Goal: Task Accomplishment & Management: Use online tool/utility

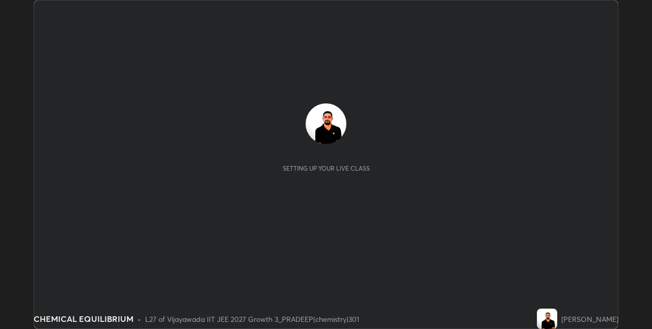
scroll to position [329, 652]
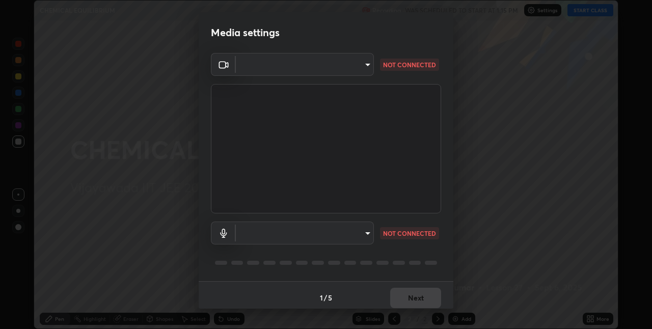
click at [362, 71] on body "Erase all CHEMICAL EQUILIBRIUM Recording WAS SCHEDULED TO START AT 1:15 PM Sett…" at bounding box center [326, 164] width 652 height 329
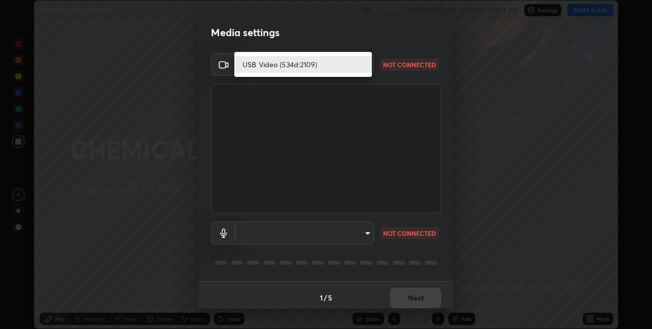
click at [370, 277] on div at bounding box center [326, 164] width 652 height 329
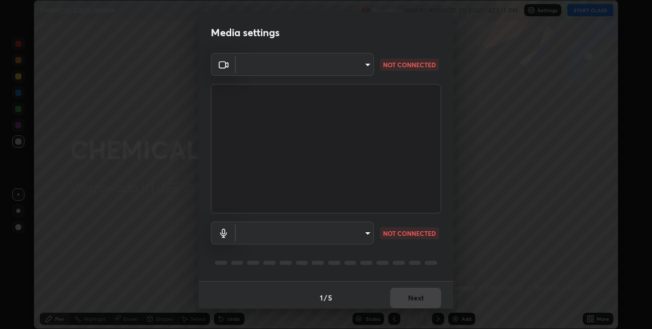
click at [371, 232] on body "Erase all CHEMICAL EQUILIBRIUM Recording WAS SCHEDULED TO START AT 1:15 PM Sett…" at bounding box center [326, 164] width 652 height 329
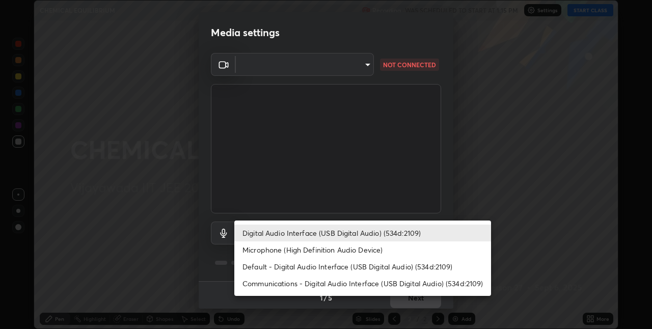
click at [346, 250] on li "Microphone (High Definition Audio Device)" at bounding box center [362, 250] width 257 height 17
type input "0481c660692beb78be68b198e9b8e59f5487535127a2e353ce85071326061b7f"
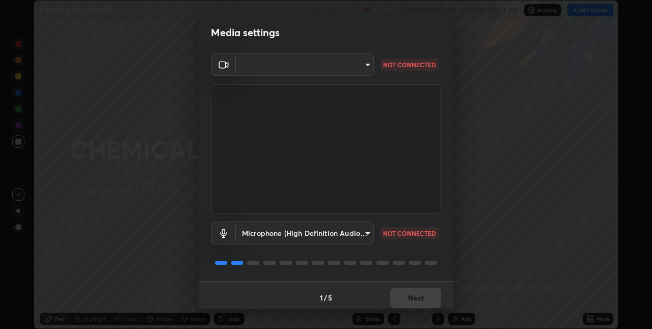
scroll to position [5, 0]
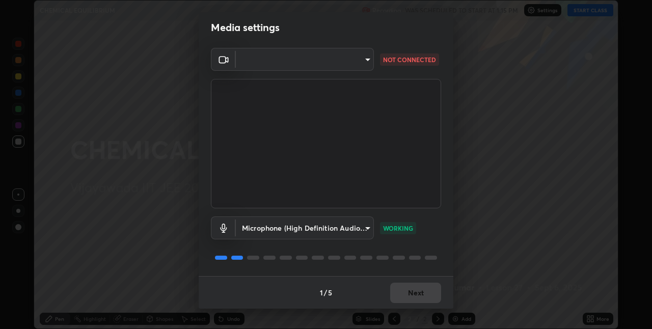
click at [364, 64] on body "Erase all CHEMICAL EQUILIBRIUM Recording WAS SCHEDULED TO START AT 1:15 PM Sett…" at bounding box center [326, 164] width 652 height 329
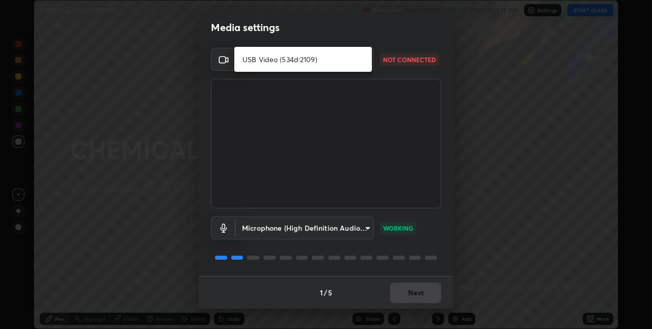
click at [349, 64] on li "USB Video (534d:2109)" at bounding box center [303, 59] width 138 height 17
type input "fa7e4cad5f6642810f36a10d22548172f4efcfc7d57d79db23eb146b7408378f"
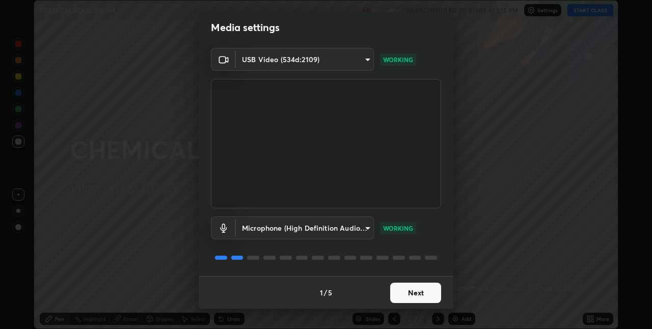
click at [418, 289] on button "Next" at bounding box center [415, 293] width 51 height 20
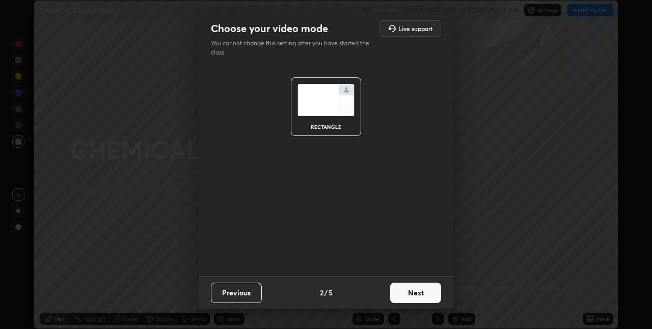
click at [417, 295] on button "Next" at bounding box center [415, 293] width 51 height 20
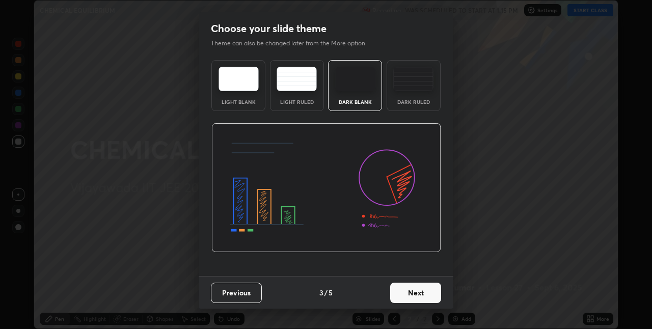
click at [420, 297] on button "Next" at bounding box center [415, 293] width 51 height 20
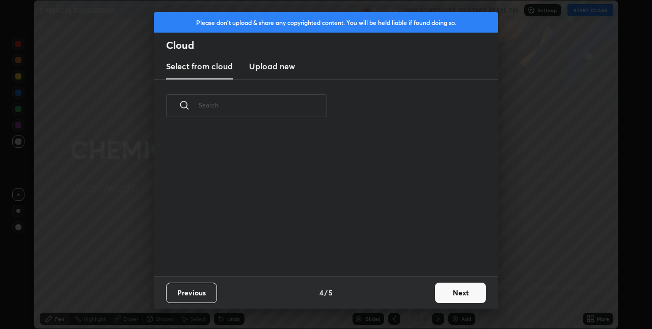
click at [469, 296] on button "Next" at bounding box center [460, 293] width 51 height 20
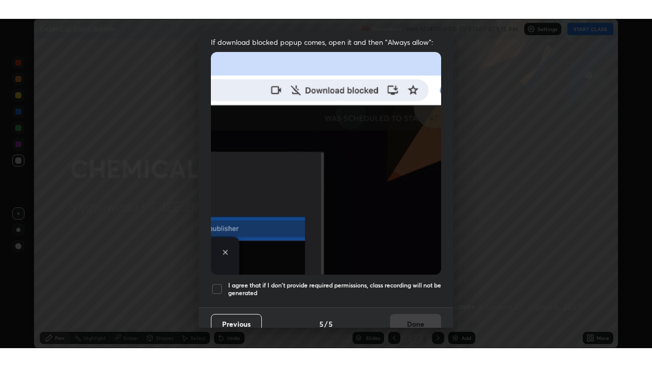
scroll to position [210, 0]
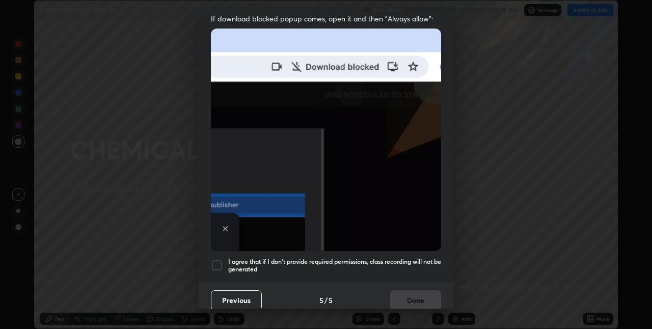
click at [221, 259] on div at bounding box center [217, 265] width 12 height 12
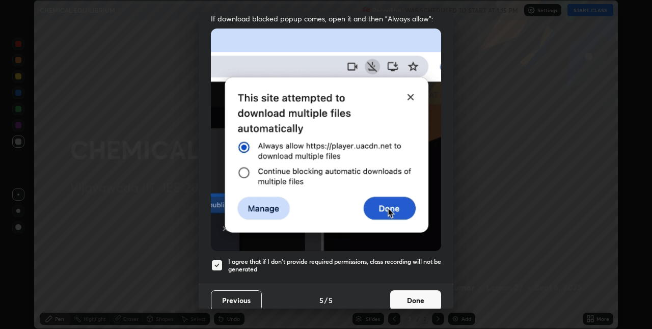
click at [418, 294] on button "Done" at bounding box center [415, 301] width 51 height 20
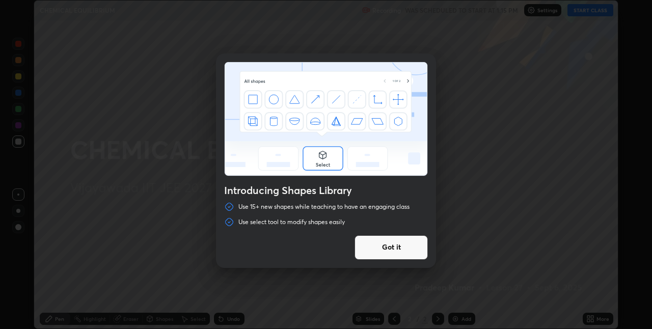
click at [592, 16] on div "Introducing Shapes Library Use 15+ new shapes while teaching to have an engagin…" at bounding box center [326, 164] width 652 height 329
click at [408, 245] on button "Got it" at bounding box center [391, 247] width 73 height 24
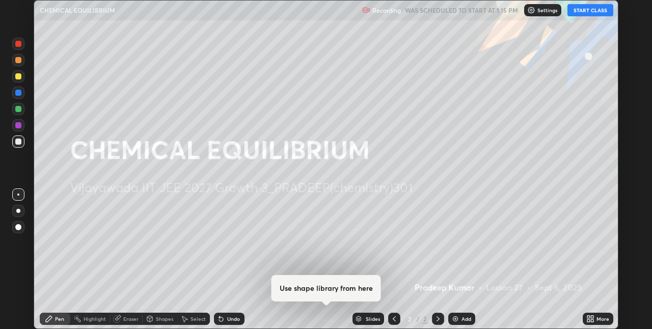
click at [590, 11] on button "START CLASS" at bounding box center [591, 10] width 46 height 12
click at [592, 320] on icon at bounding box center [592, 321] width 3 height 3
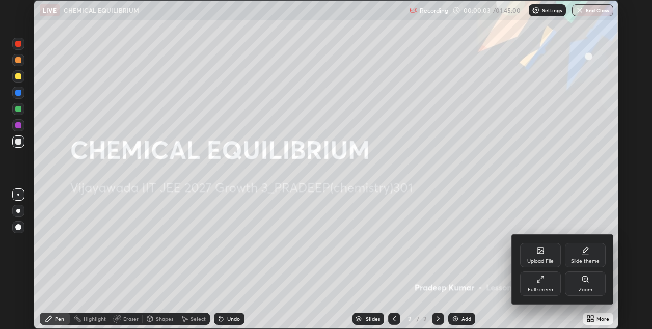
click at [541, 284] on div "Full screen" at bounding box center [540, 284] width 41 height 24
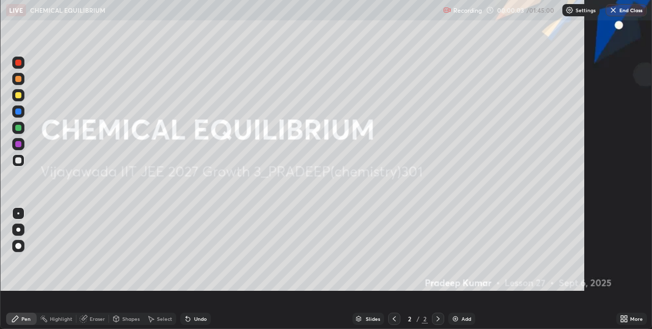
scroll to position [367, 652]
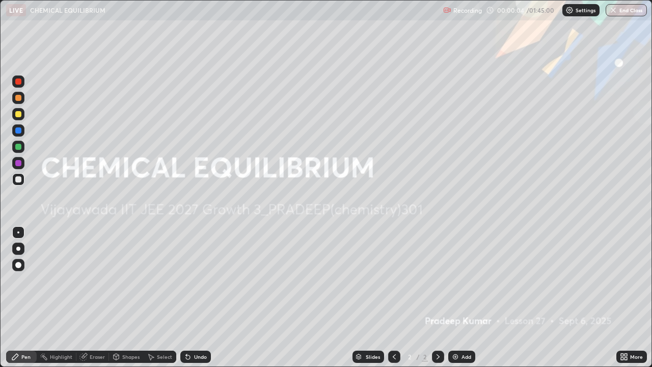
click at [628, 329] on icon at bounding box center [624, 357] width 8 height 8
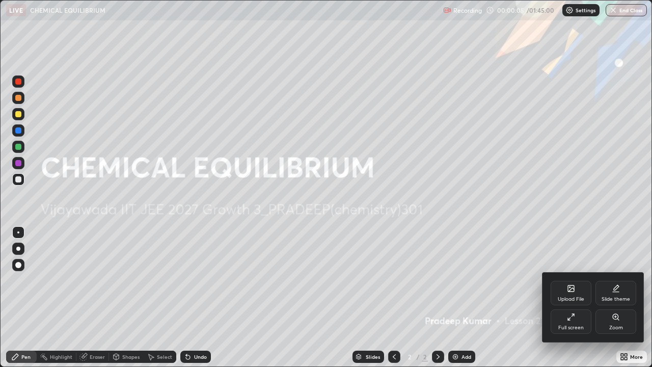
click at [577, 321] on div "Full screen" at bounding box center [571, 321] width 41 height 24
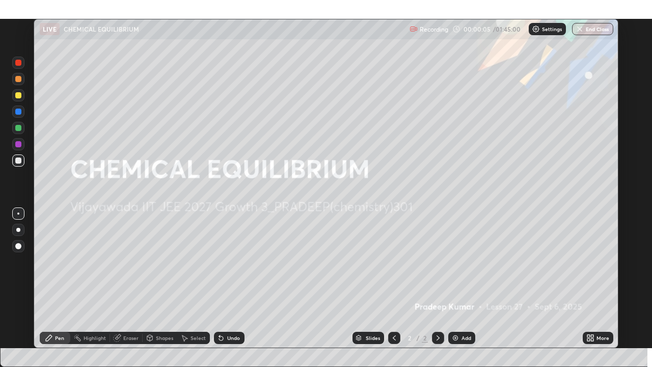
scroll to position [50637, 50314]
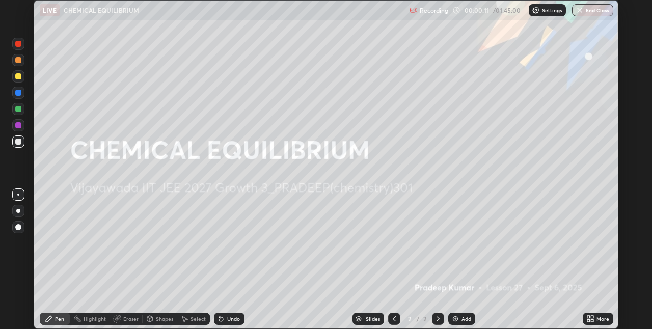
click at [588, 316] on icon at bounding box center [589, 317] width 3 height 3
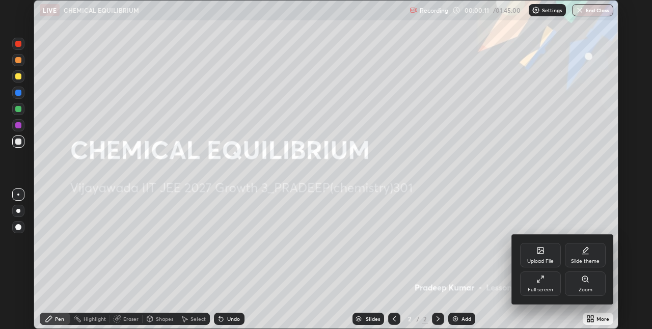
click at [539, 282] on icon at bounding box center [539, 281] width 2 height 2
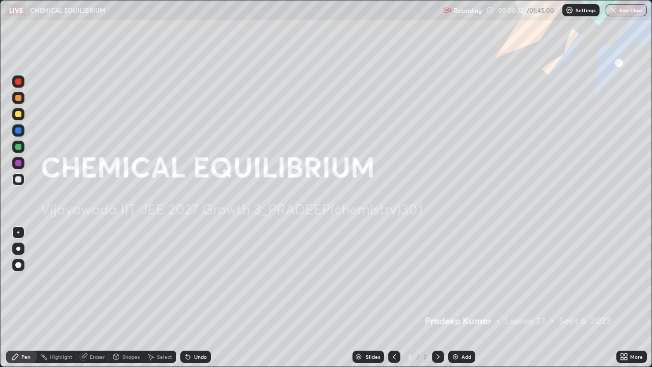
scroll to position [367, 652]
click at [464, 329] on div "Add" at bounding box center [467, 356] width 10 height 5
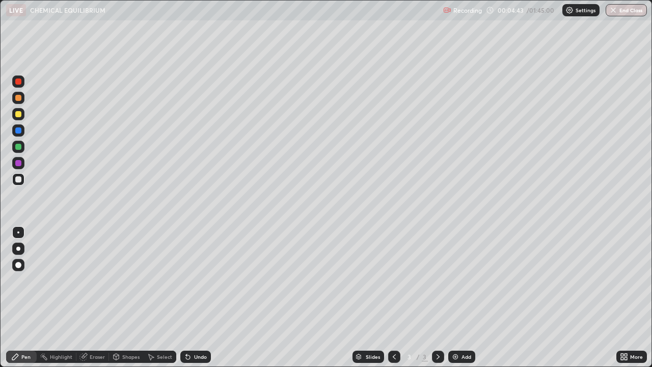
click at [18, 115] on div at bounding box center [18, 114] width 6 height 6
click at [460, 329] on div "Add" at bounding box center [462, 357] width 27 height 12
click at [24, 179] on div at bounding box center [18, 179] width 12 height 12
click at [192, 329] on div "Undo" at bounding box center [195, 357] width 31 height 12
click at [195, 329] on div "Undo" at bounding box center [195, 357] width 31 height 12
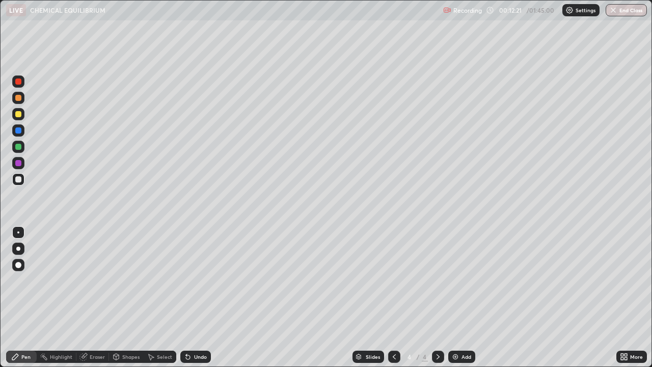
click at [197, 329] on div "Undo" at bounding box center [200, 356] width 13 height 5
click at [200, 329] on div "Undo" at bounding box center [200, 356] width 13 height 5
click at [457, 329] on img at bounding box center [456, 357] width 8 height 8
click at [20, 115] on div at bounding box center [18, 114] width 6 height 6
click at [95, 329] on div "Eraser" at bounding box center [97, 356] width 15 height 5
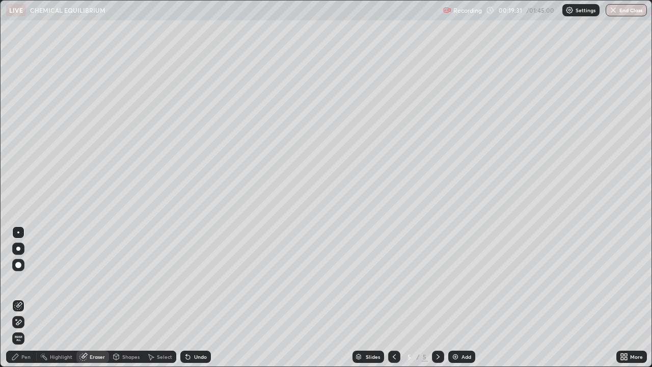
click at [22, 329] on div "Pen" at bounding box center [21, 357] width 31 height 12
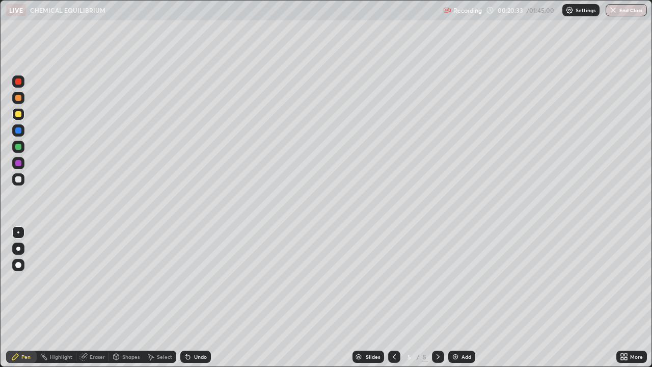
click at [199, 329] on div "Undo" at bounding box center [200, 356] width 13 height 5
click at [201, 329] on div "Undo" at bounding box center [200, 356] width 13 height 5
click at [434, 329] on div at bounding box center [438, 357] width 12 height 20
click at [467, 329] on div "Add" at bounding box center [467, 356] width 10 height 5
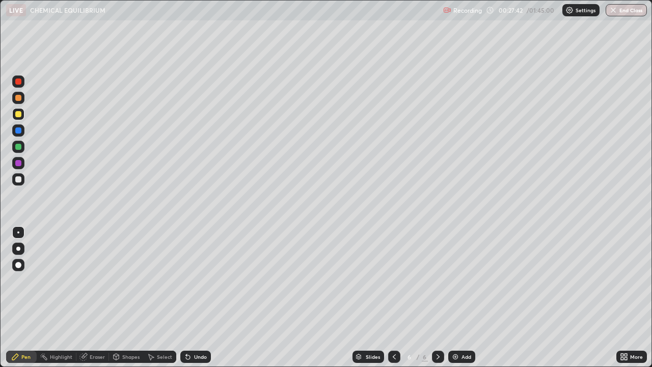
click at [192, 329] on div "Undo" at bounding box center [195, 357] width 31 height 12
click at [190, 329] on icon at bounding box center [188, 357] width 8 height 8
click at [194, 329] on div "Undo" at bounding box center [195, 357] width 31 height 12
click at [194, 329] on div "Undo" at bounding box center [200, 356] width 13 height 5
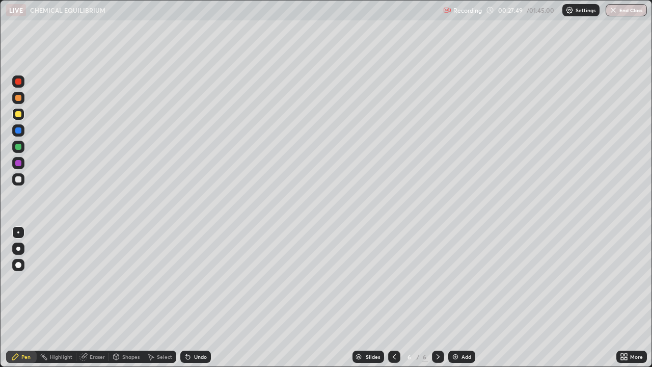
click at [196, 329] on div "Undo" at bounding box center [200, 356] width 13 height 5
click at [194, 329] on div "Undo" at bounding box center [200, 356] width 13 height 5
click at [459, 329] on div "Add" at bounding box center [462, 357] width 27 height 12
click at [196, 329] on div "Undo" at bounding box center [200, 356] width 13 height 5
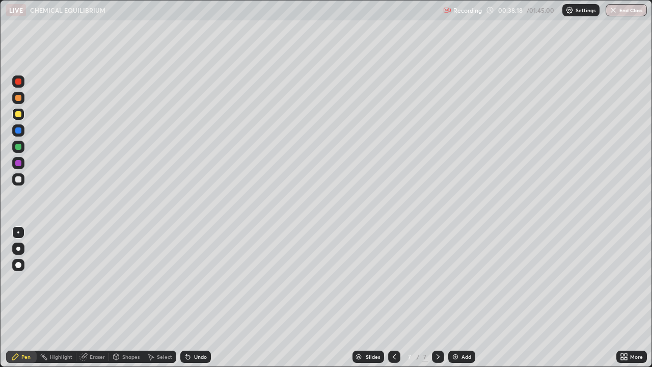
click at [457, 329] on img at bounding box center [456, 357] width 8 height 8
click at [393, 329] on icon at bounding box center [394, 357] width 8 height 8
click at [438, 329] on icon at bounding box center [438, 357] width 8 height 8
click at [194, 329] on div "Undo" at bounding box center [200, 356] width 13 height 5
click at [19, 179] on div at bounding box center [18, 179] width 6 height 6
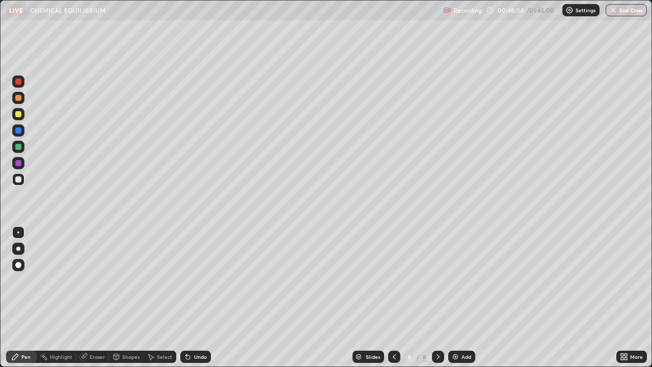
click at [455, 329] on img at bounding box center [456, 357] width 8 height 8
click at [198, 329] on div "Undo" at bounding box center [200, 356] width 13 height 5
click at [201, 329] on div "Undo" at bounding box center [200, 356] width 13 height 5
click at [194, 329] on div "Undo" at bounding box center [200, 356] width 13 height 5
click at [198, 329] on div "Undo" at bounding box center [200, 356] width 13 height 5
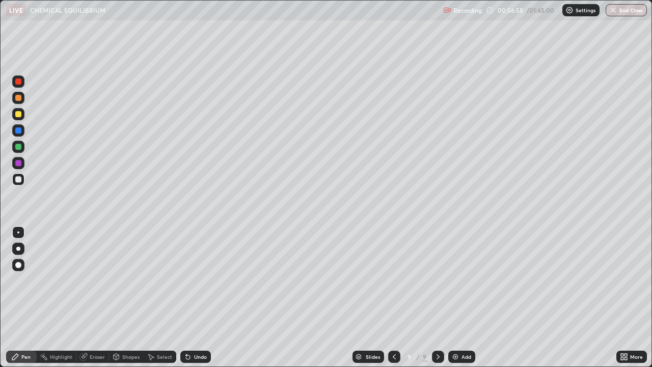
click at [457, 329] on img at bounding box center [456, 357] width 8 height 8
click at [23, 114] on div at bounding box center [18, 114] width 12 height 12
click at [196, 329] on div "Undo" at bounding box center [200, 356] width 13 height 5
click at [93, 329] on div "Eraser" at bounding box center [97, 356] width 15 height 5
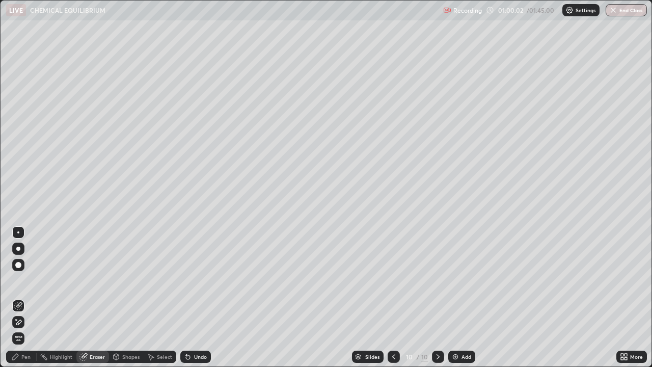
click at [23, 329] on div "Pen" at bounding box center [25, 356] width 9 height 5
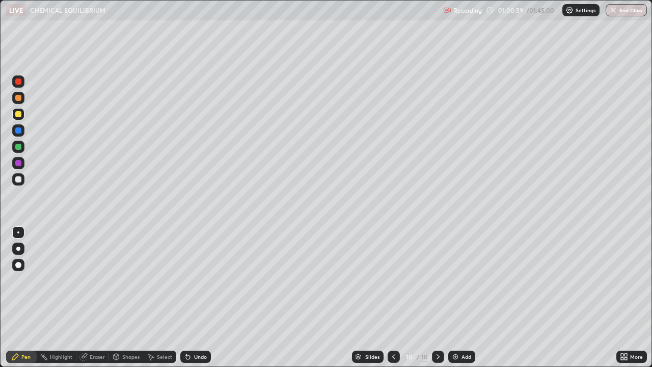
click at [195, 329] on div "Undo" at bounding box center [200, 356] width 13 height 5
click at [198, 329] on div "Undo" at bounding box center [200, 356] width 13 height 5
click at [197, 329] on div "Undo" at bounding box center [200, 356] width 13 height 5
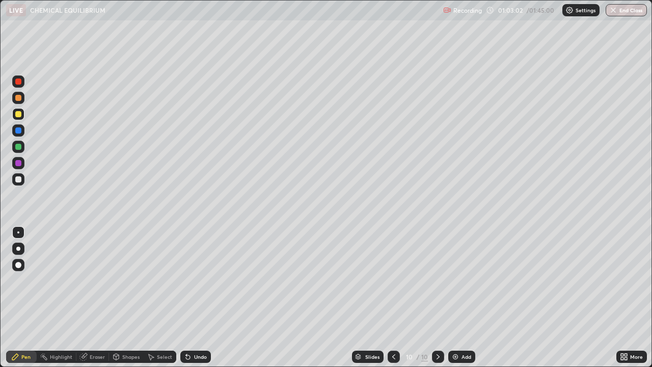
click at [190, 329] on icon at bounding box center [188, 357] width 8 height 8
click at [462, 329] on div "Add" at bounding box center [467, 356] width 10 height 5
click at [197, 329] on div "Undo" at bounding box center [200, 356] width 13 height 5
click at [196, 329] on div "Undo" at bounding box center [200, 356] width 13 height 5
click at [197, 329] on div "Undo" at bounding box center [200, 356] width 13 height 5
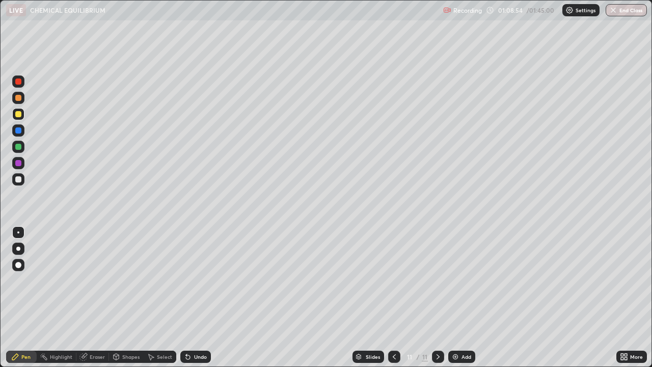
click at [201, 329] on div "Undo" at bounding box center [200, 356] width 13 height 5
click at [96, 329] on div "Eraser" at bounding box center [97, 356] width 15 height 5
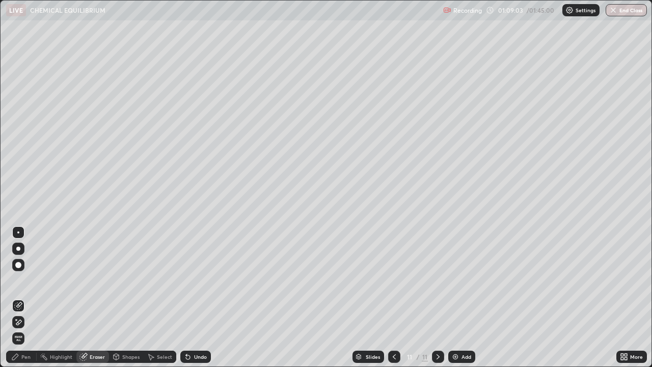
click at [17, 329] on icon at bounding box center [15, 357] width 6 height 6
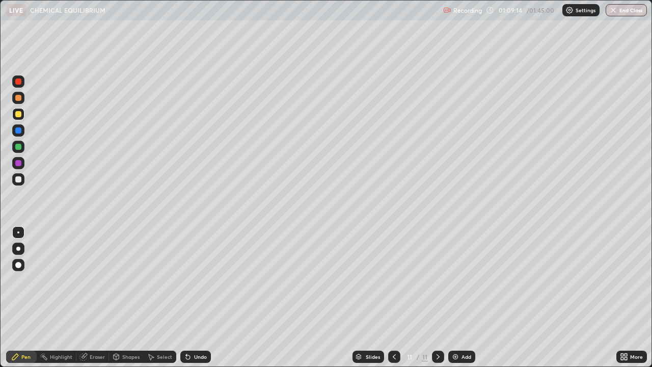
click at [190, 329] on icon at bounding box center [188, 357] width 8 height 8
click at [195, 329] on div "Undo" at bounding box center [200, 356] width 13 height 5
click at [95, 329] on div "Eraser" at bounding box center [97, 356] width 15 height 5
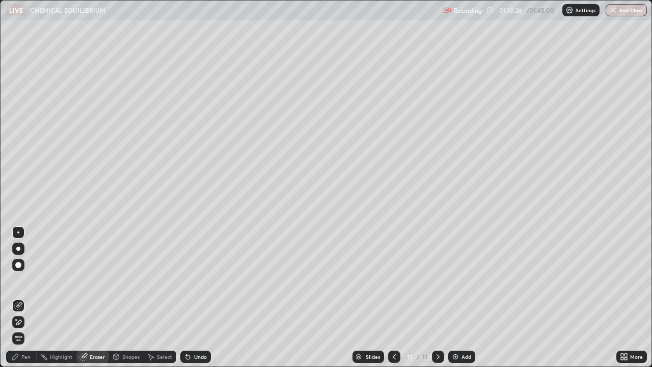
click at [23, 329] on div "Pen" at bounding box center [25, 356] width 9 height 5
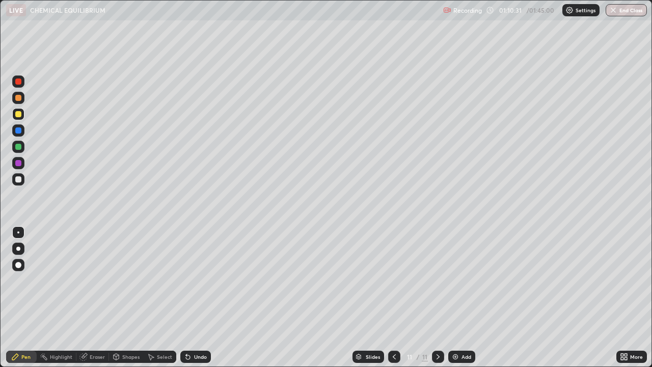
click at [194, 329] on div "Undo" at bounding box center [195, 357] width 31 height 12
click at [198, 329] on div "Undo" at bounding box center [200, 356] width 13 height 5
click at [194, 329] on div "Undo" at bounding box center [200, 356] width 13 height 5
click at [200, 329] on div "Undo" at bounding box center [200, 356] width 13 height 5
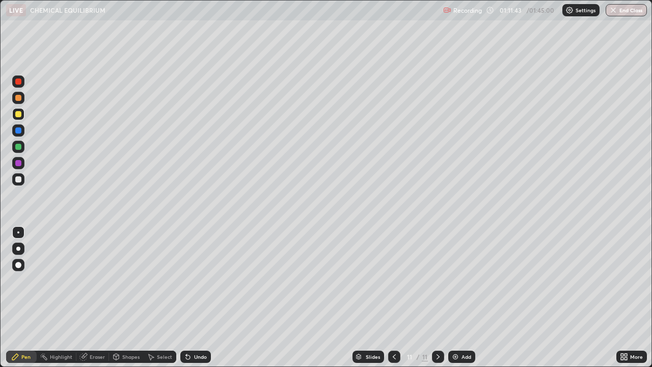
click at [200, 329] on div "Undo" at bounding box center [200, 356] width 13 height 5
click at [198, 329] on div "Undo" at bounding box center [200, 356] width 13 height 5
click at [92, 329] on div "Eraser" at bounding box center [97, 356] width 15 height 5
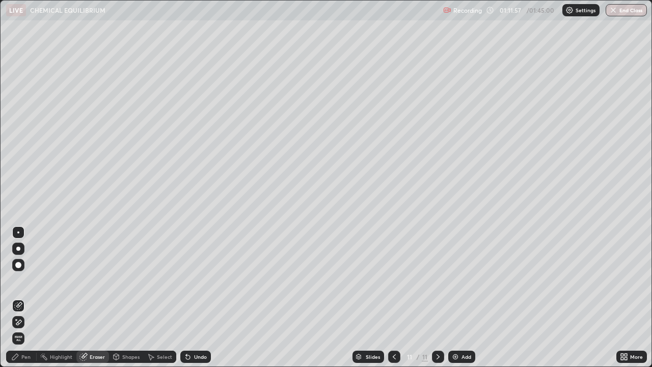
click at [25, 329] on div "Pen" at bounding box center [25, 356] width 9 height 5
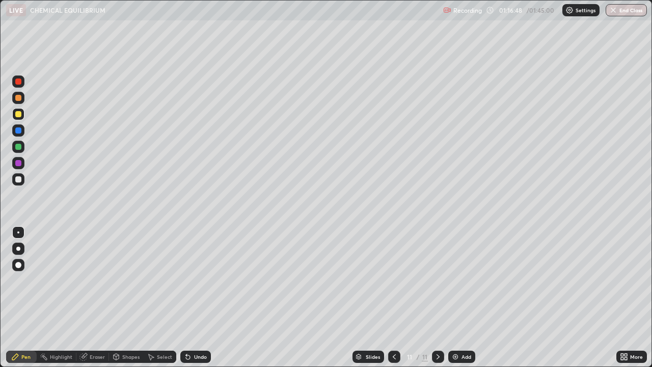
click at [392, 329] on icon at bounding box center [394, 357] width 8 height 8
click at [433, 329] on div at bounding box center [438, 357] width 12 height 12
click at [389, 329] on div at bounding box center [394, 357] width 12 height 12
click at [432, 329] on div at bounding box center [438, 357] width 12 height 12
click at [464, 329] on div "Add" at bounding box center [467, 356] width 10 height 5
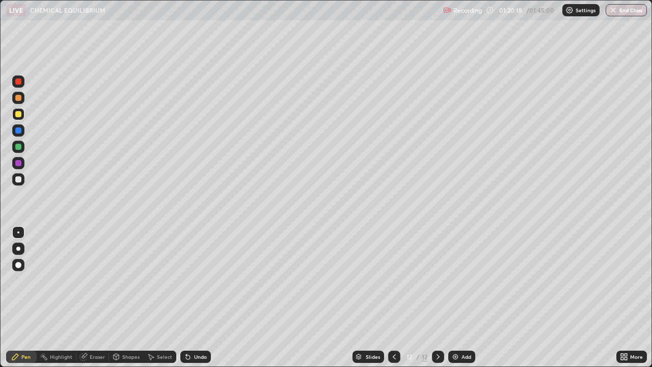
click at [195, 329] on div "Undo" at bounding box center [200, 356] width 13 height 5
click at [198, 329] on div "Undo" at bounding box center [200, 356] width 13 height 5
click at [198, 329] on div "Undo" at bounding box center [195, 357] width 31 height 12
click at [196, 329] on div "Undo" at bounding box center [200, 356] width 13 height 5
click at [201, 329] on div "Undo" at bounding box center [200, 356] width 13 height 5
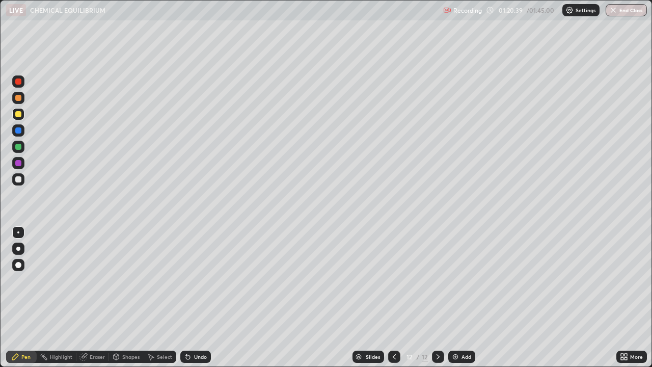
click at [93, 329] on div "Eraser" at bounding box center [97, 356] width 15 height 5
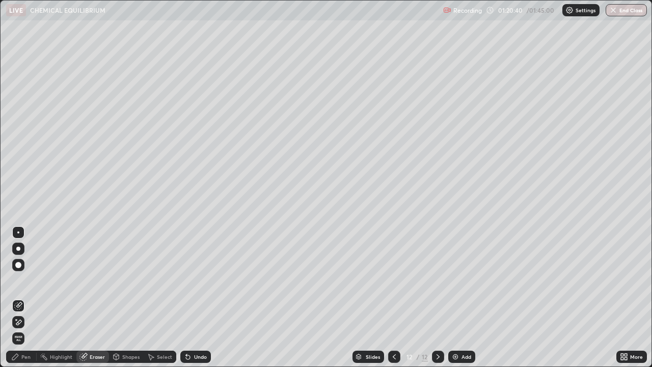
click at [24, 329] on div "Pen" at bounding box center [25, 356] width 9 height 5
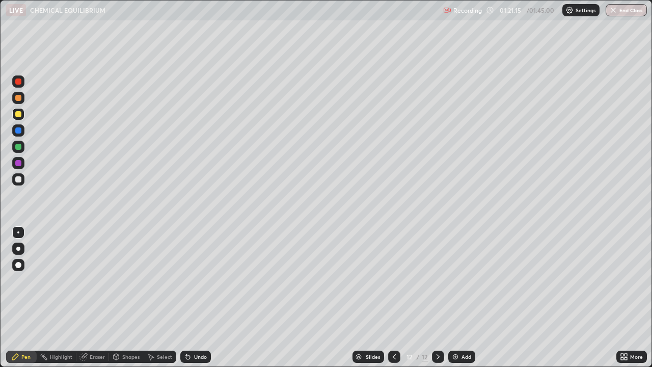
click at [198, 329] on div "Undo" at bounding box center [200, 356] width 13 height 5
click at [196, 329] on div "Undo" at bounding box center [200, 356] width 13 height 5
click at [194, 329] on div "Undo" at bounding box center [200, 356] width 13 height 5
click at [200, 329] on div "Undo" at bounding box center [200, 356] width 13 height 5
click at [456, 329] on img at bounding box center [456, 357] width 8 height 8
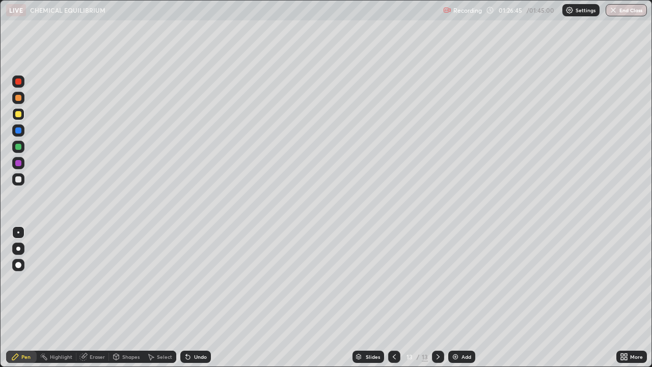
click at [200, 329] on div "Undo" at bounding box center [200, 356] width 13 height 5
click at [90, 329] on div "Eraser" at bounding box center [97, 356] width 15 height 5
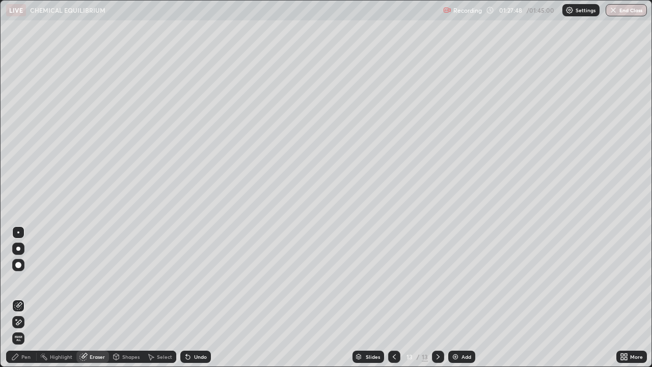
click at [20, 329] on div "Pen" at bounding box center [21, 357] width 31 height 12
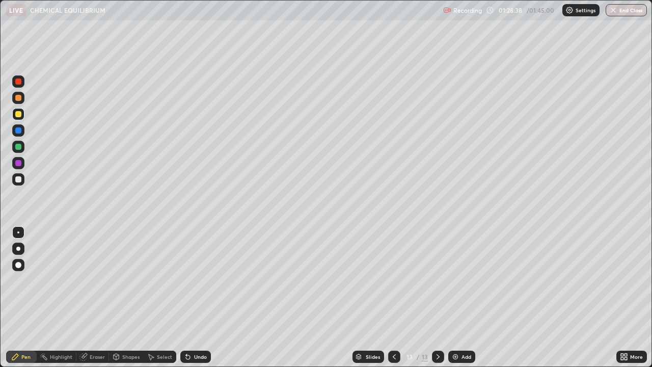
click at [201, 329] on div "Undo" at bounding box center [200, 356] width 13 height 5
click at [198, 329] on div "Undo" at bounding box center [195, 357] width 31 height 12
click at [191, 329] on div "Undo" at bounding box center [195, 357] width 31 height 12
click at [631, 12] on button "End Class" at bounding box center [626, 10] width 41 height 12
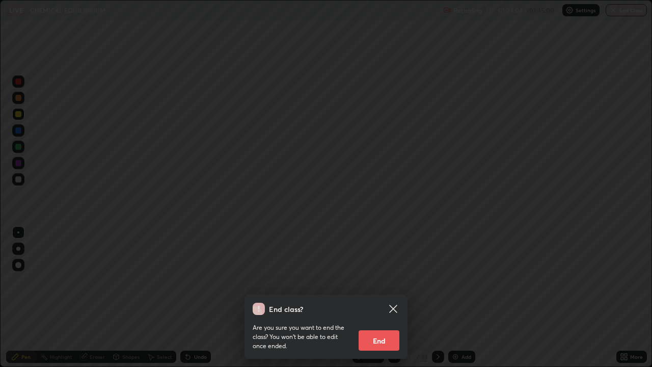
click at [388, 329] on button "End" at bounding box center [379, 340] width 41 height 20
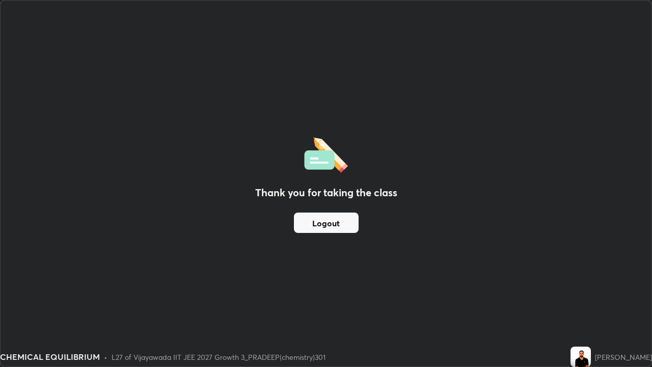
click at [348, 226] on button "Logout" at bounding box center [326, 223] width 65 height 20
